Goal: Find specific fact: Find specific fact

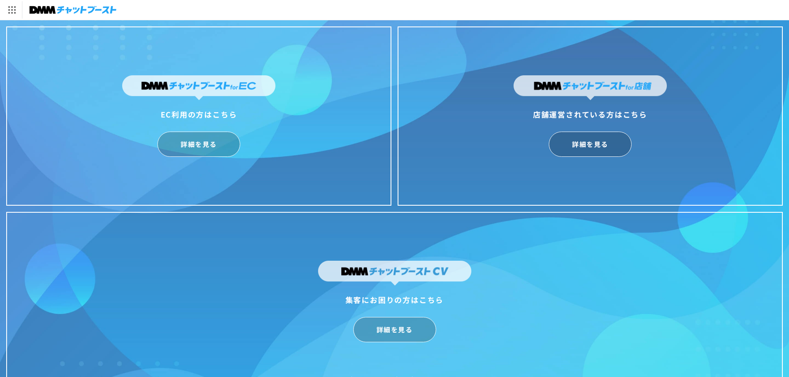
scroll to position [20, 0]
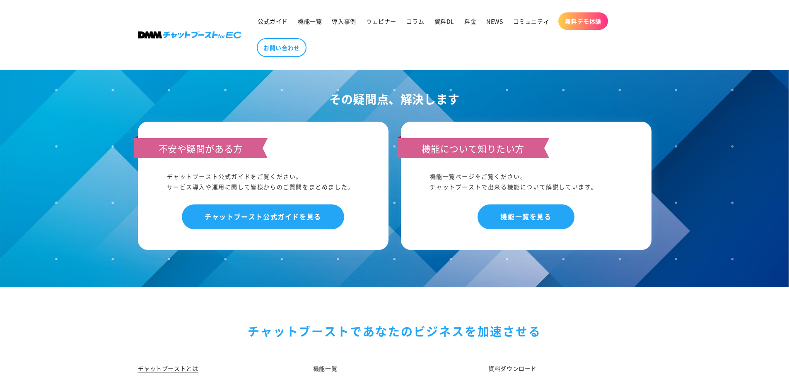
scroll to position [4305, 0]
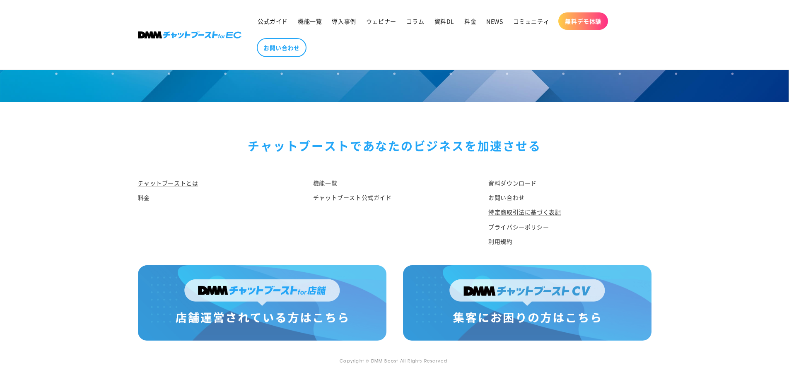
click at [521, 212] on link "特定商取引法に基づく表記" at bounding box center [524, 212] width 72 height 14
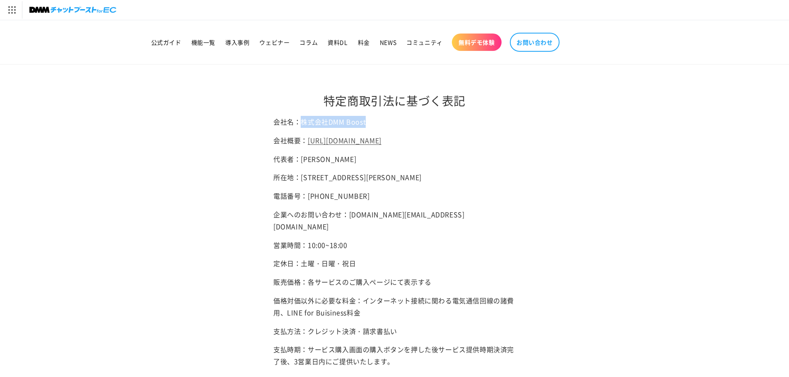
drag, startPoint x: 304, startPoint y: 122, endPoint x: 384, endPoint y: 120, distance: 80.3
click at [384, 120] on p "会社名：株式会社DMM Boost" at bounding box center [394, 122] width 242 height 12
copy p "株式会社DMM Boost"
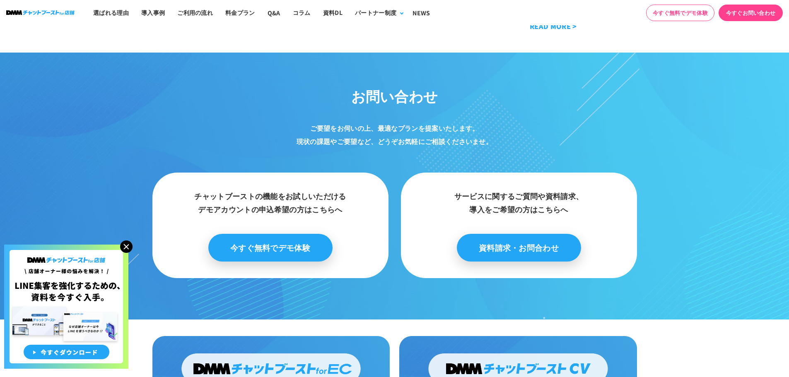
scroll to position [4324, 0]
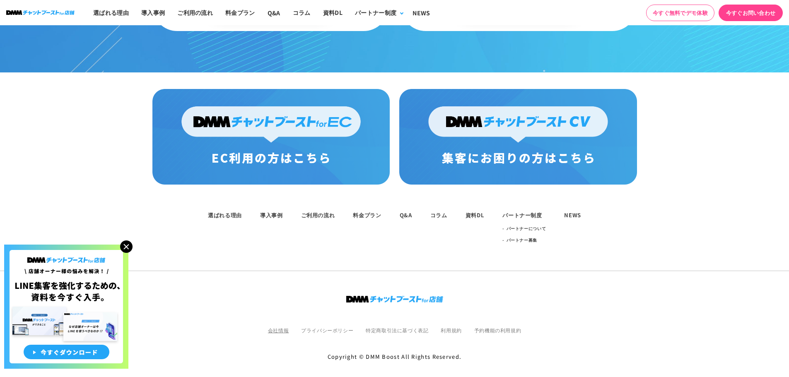
click at [274, 327] on link "会社情報" at bounding box center [278, 330] width 21 height 7
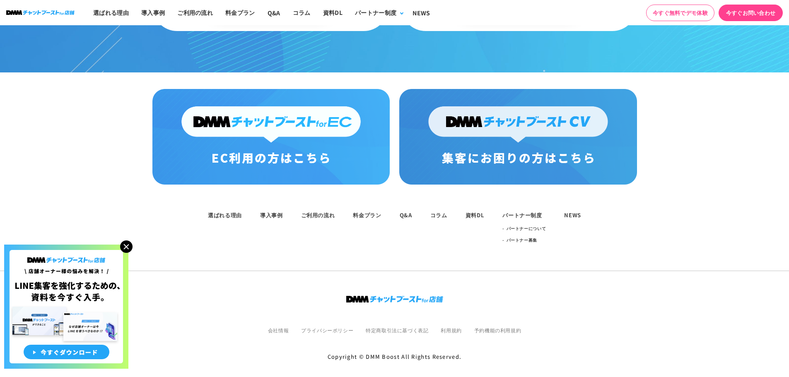
click at [293, 129] on img at bounding box center [270, 137] width 237 height 96
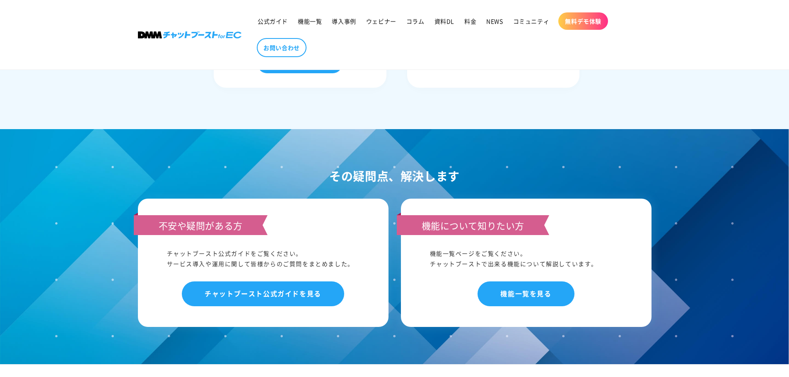
scroll to position [4305, 0]
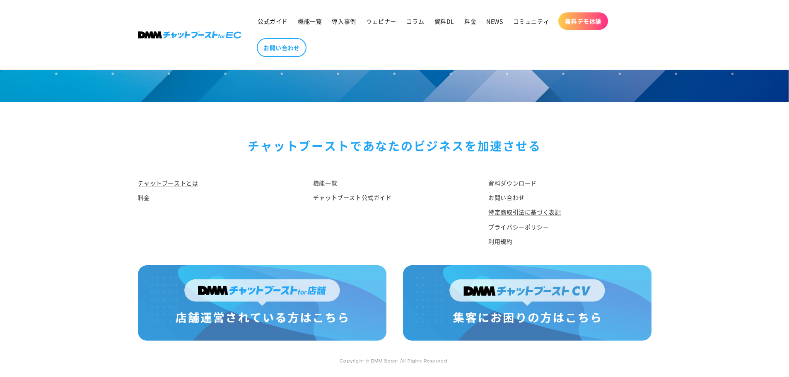
click at [519, 213] on link "特定商取引法に基づく表記" at bounding box center [524, 212] width 72 height 14
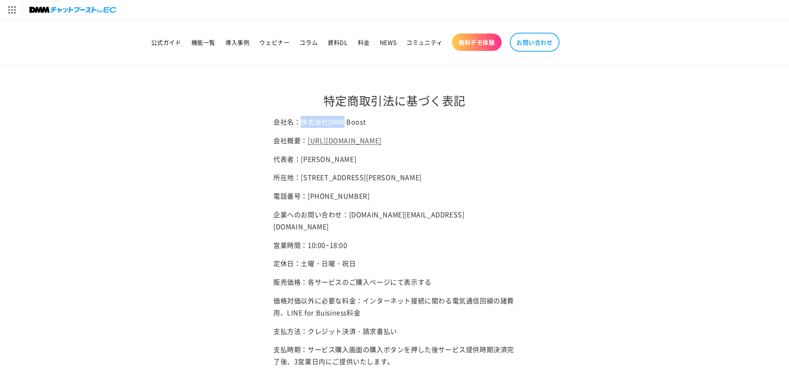
drag, startPoint x: 304, startPoint y: 124, endPoint x: 377, endPoint y: 118, distance: 72.7
click at [377, 118] on p "会社名：株式会社DMM Boost" at bounding box center [394, 122] width 242 height 12
copy p "株式会社DMM Boost"
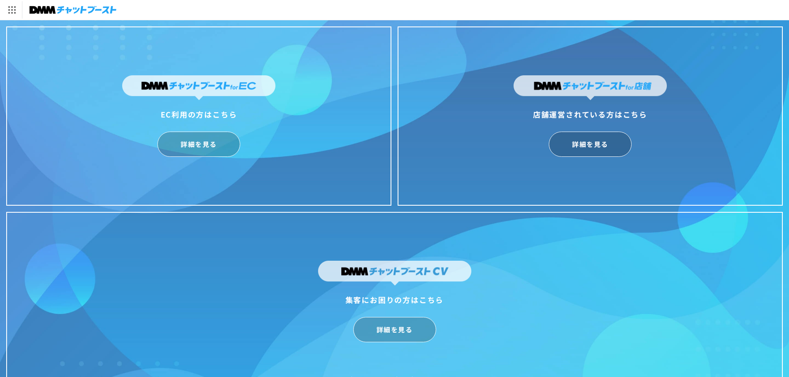
scroll to position [20, 0]
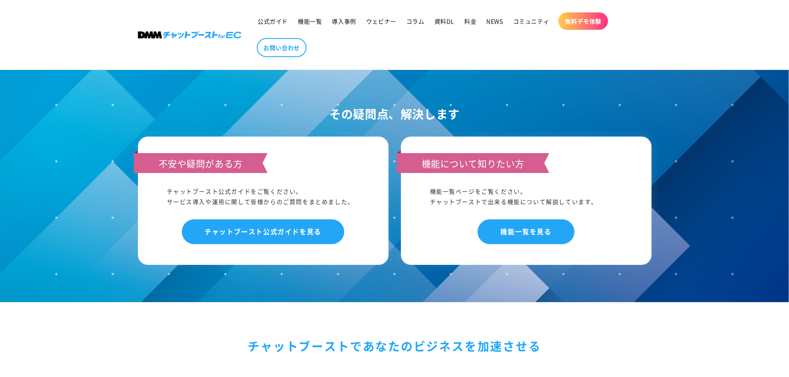
scroll to position [4305, 0]
